Goal: Find specific page/section: Find specific page/section

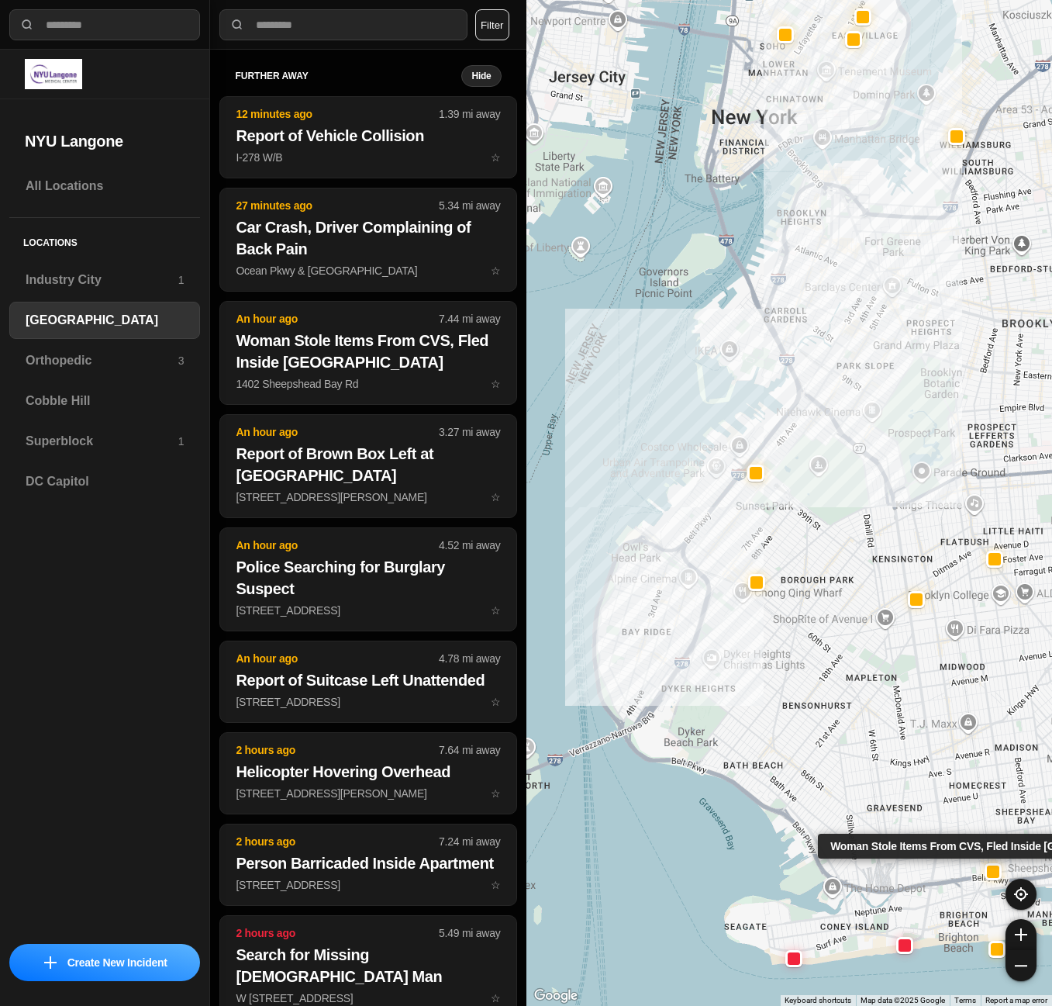
select select "*"
click at [29, 445] on h3 "Superblock" at bounding box center [102, 441] width 153 height 19
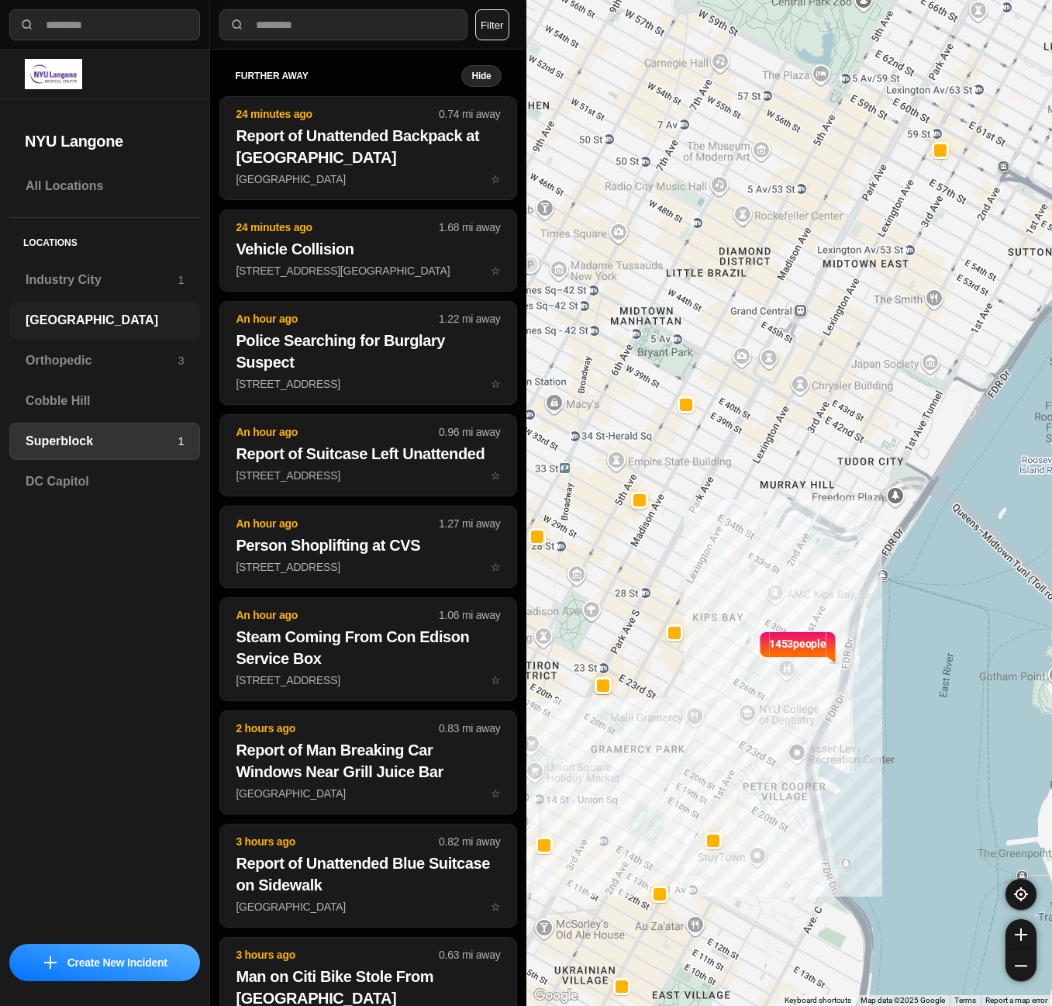
click at [97, 326] on h3 "[GEOGRAPHIC_DATA]" at bounding box center [105, 320] width 158 height 19
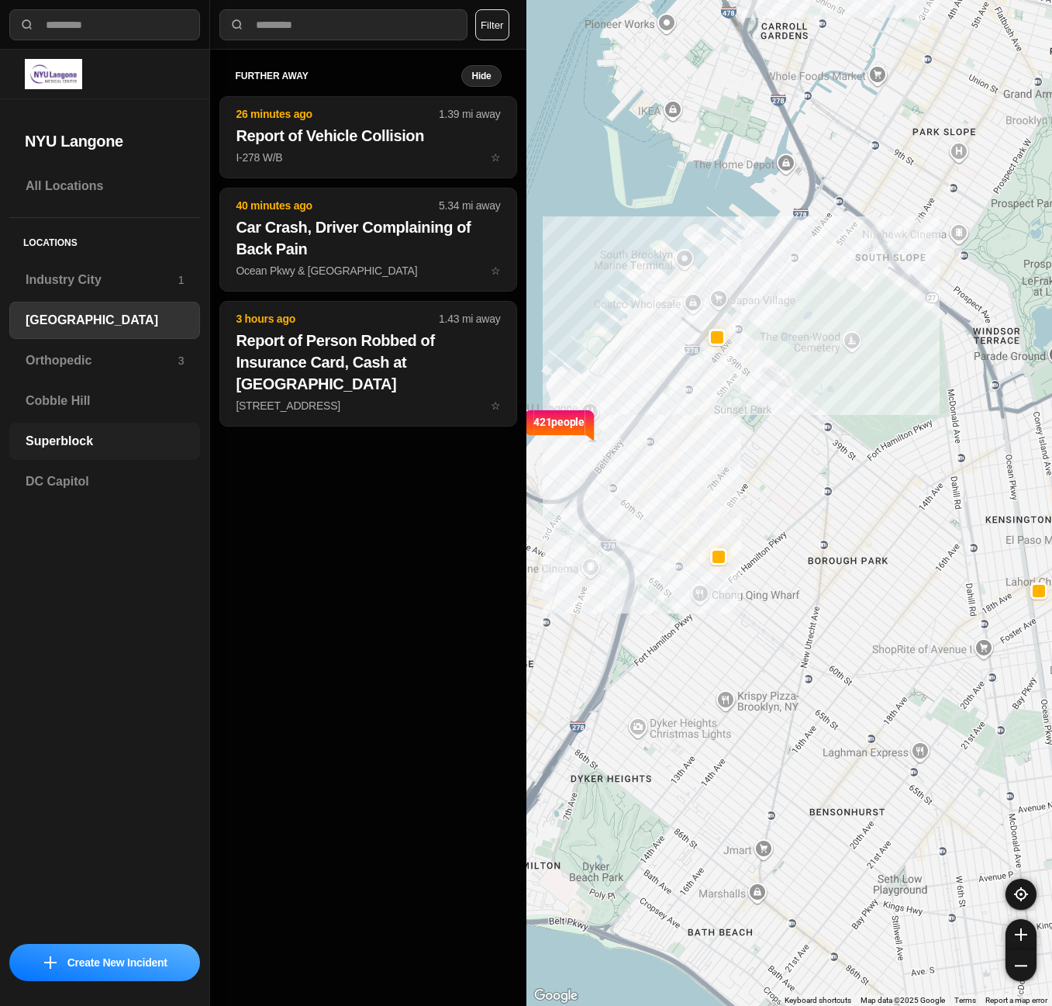
click at [77, 436] on h3 "Superblock" at bounding box center [105, 441] width 158 height 19
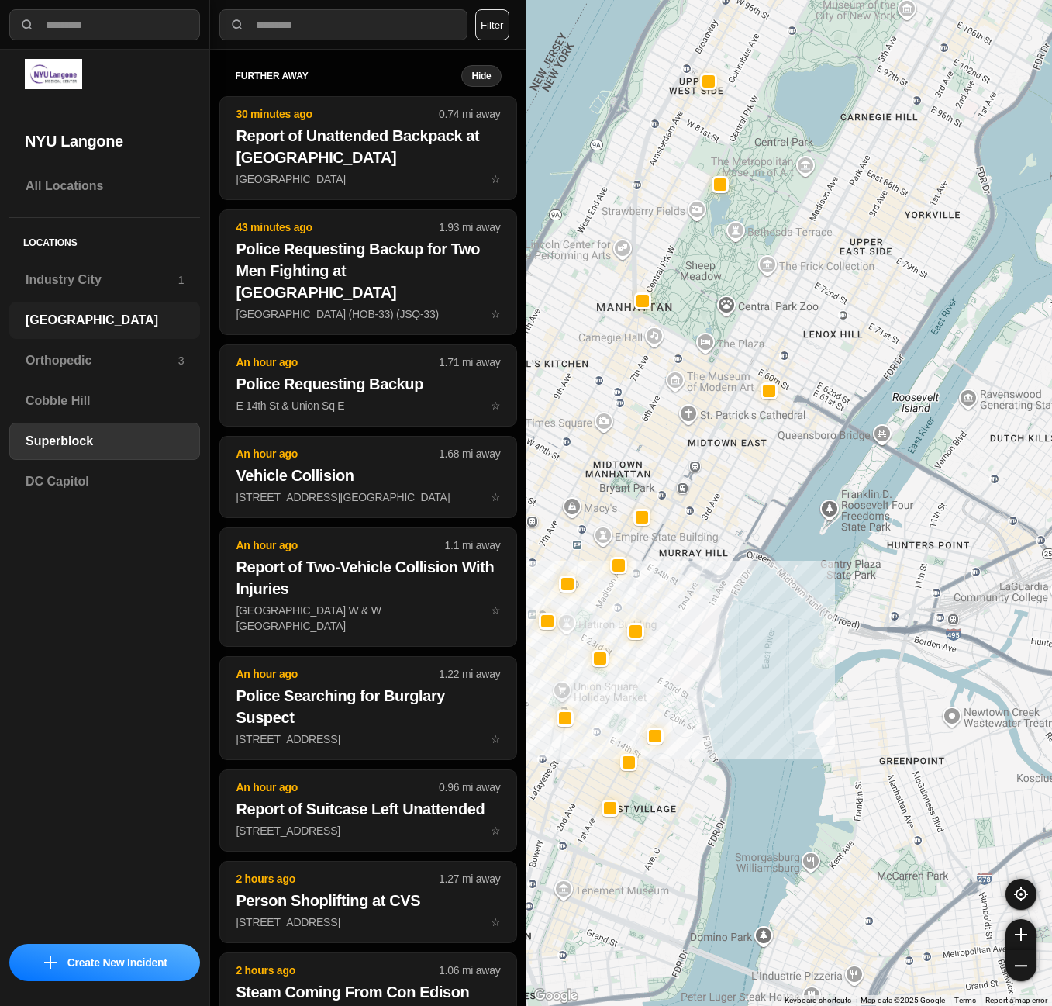
click at [111, 330] on div "[GEOGRAPHIC_DATA]" at bounding box center [104, 320] width 191 height 37
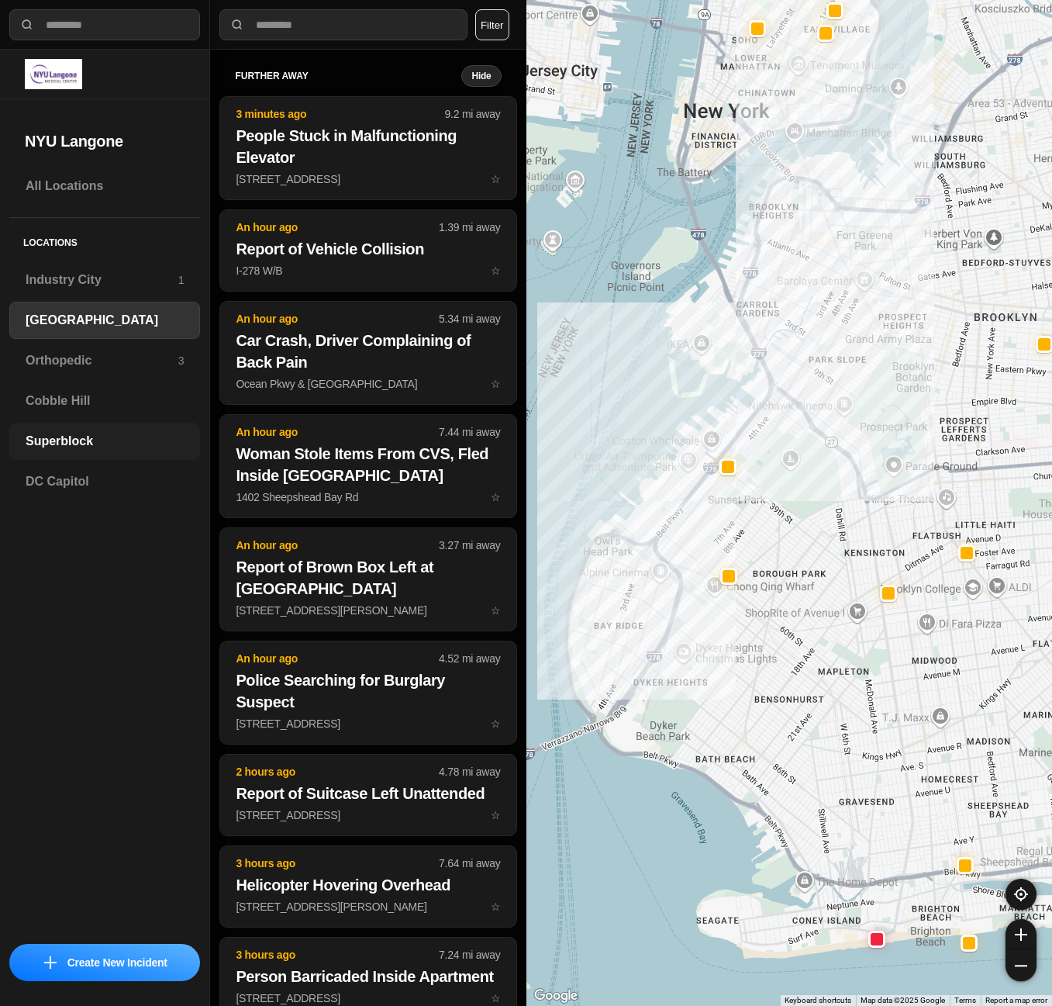
click at [122, 445] on h3 "Superblock" at bounding box center [105, 441] width 158 height 19
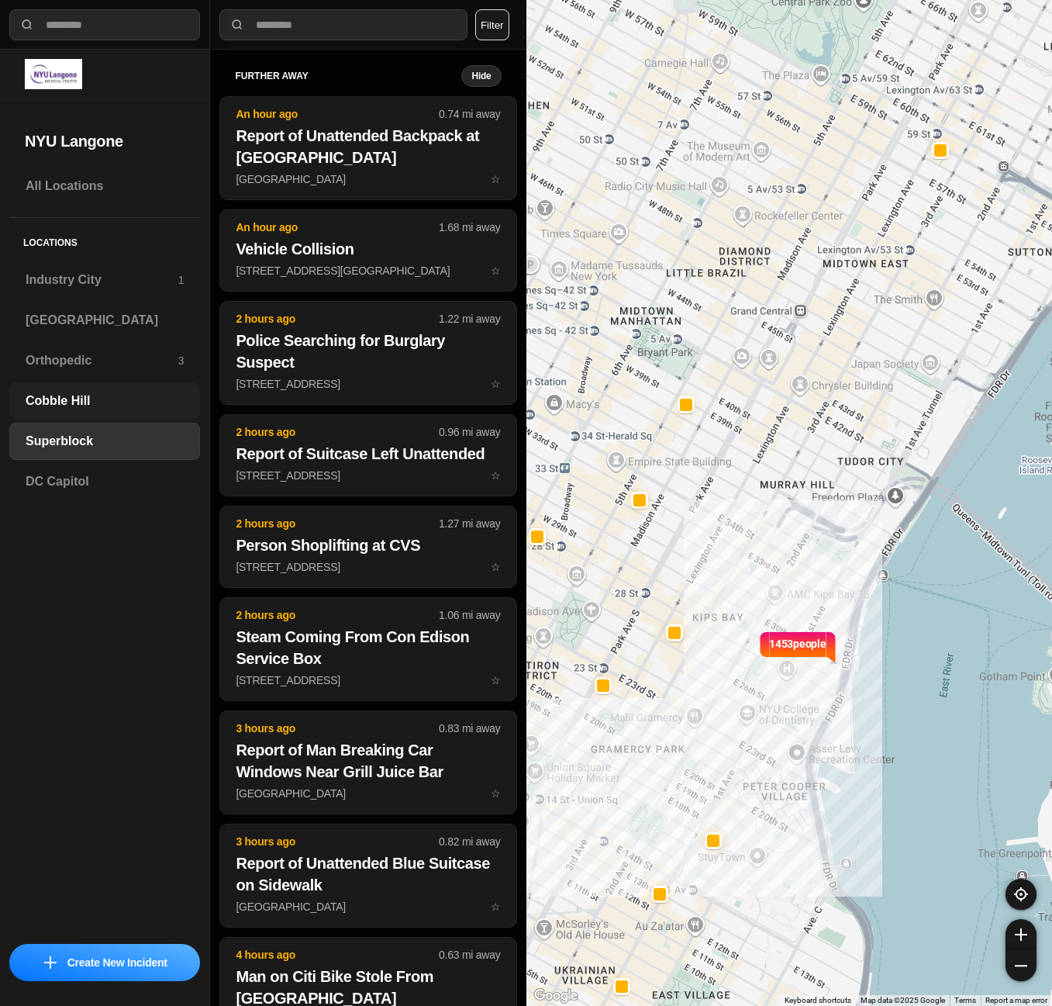
click at [95, 392] on h3 "Cobble Hill" at bounding box center [105, 401] width 158 height 19
